Goal: Find specific page/section: Find specific page/section

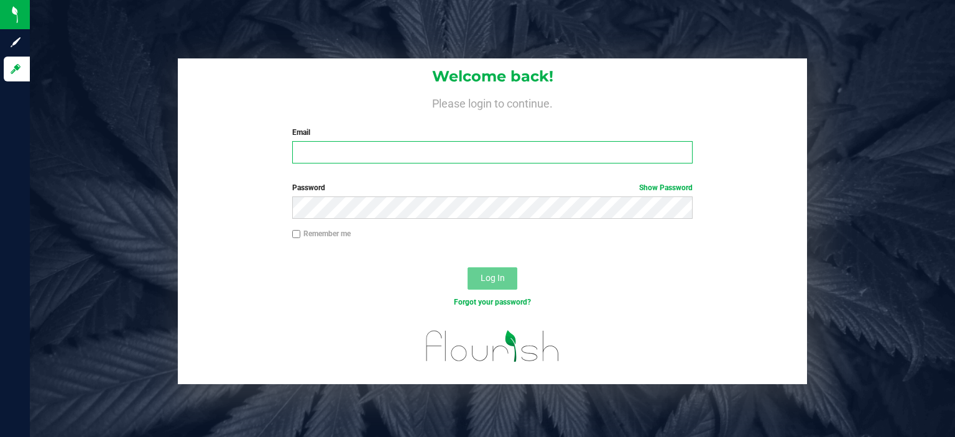
type input "[EMAIL_ADDRESS][DOMAIN_NAME]"
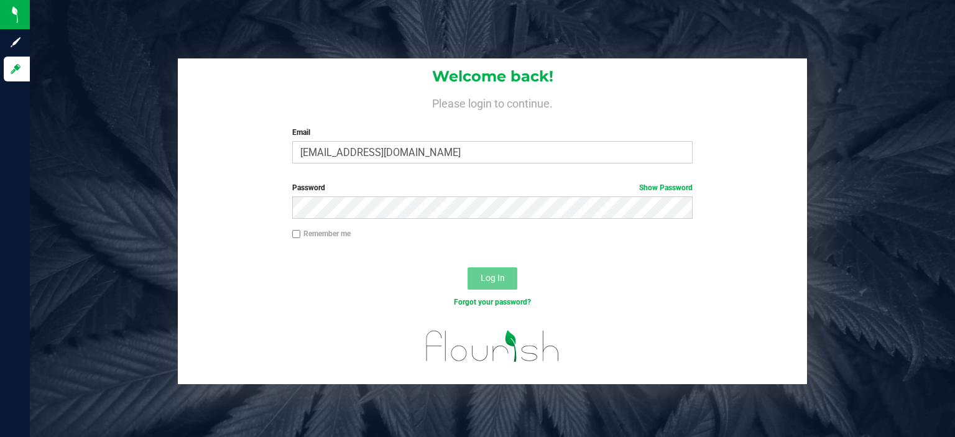
click at [498, 283] on span "Log In" at bounding box center [493, 278] width 24 height 10
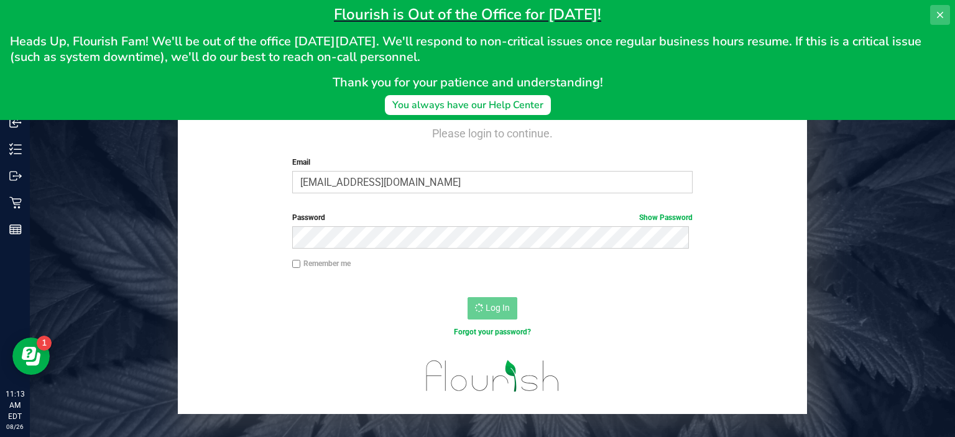
click at [941, 11] on icon at bounding box center [941, 15] width 10 height 10
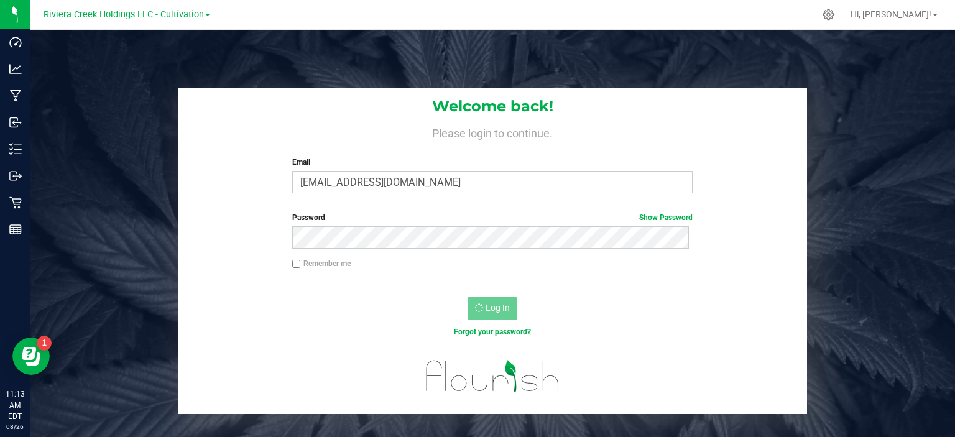
click at [206, 14] on span at bounding box center [207, 15] width 5 height 2
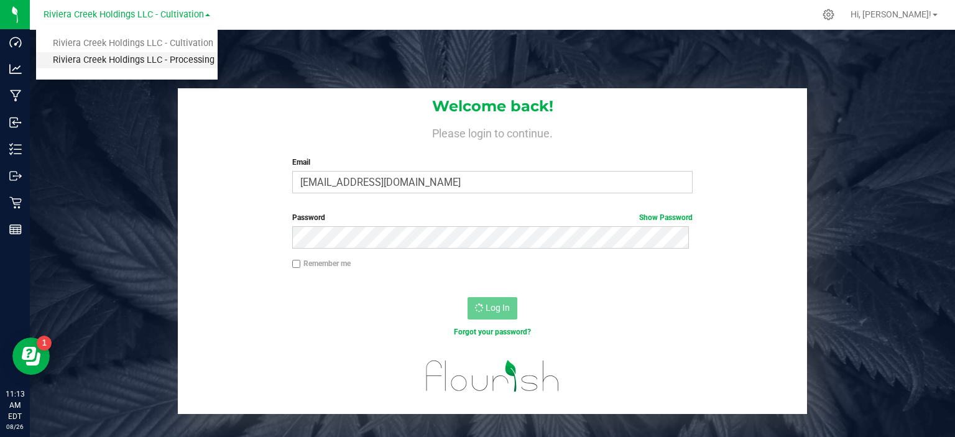
click at [182, 54] on link "Riviera Creek Holdings LLC - Processing" at bounding box center [127, 60] width 182 height 17
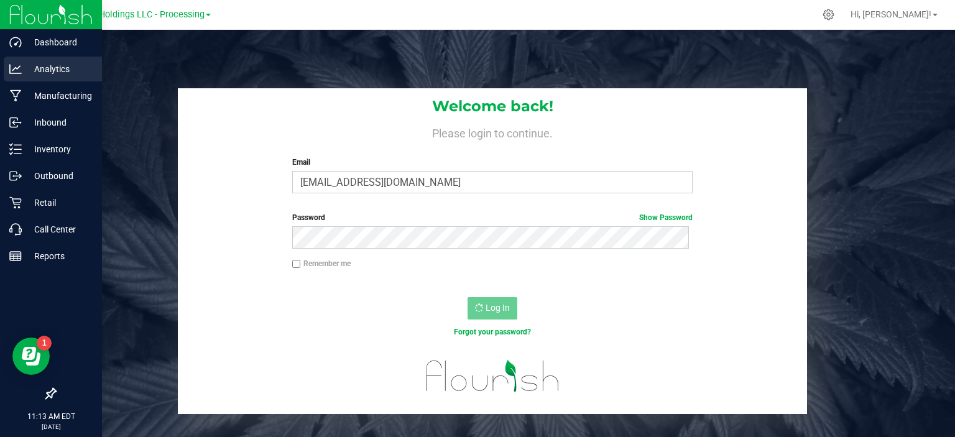
click at [35, 66] on p "Analytics" at bounding box center [59, 69] width 75 height 15
